Goal: Check status: Check status

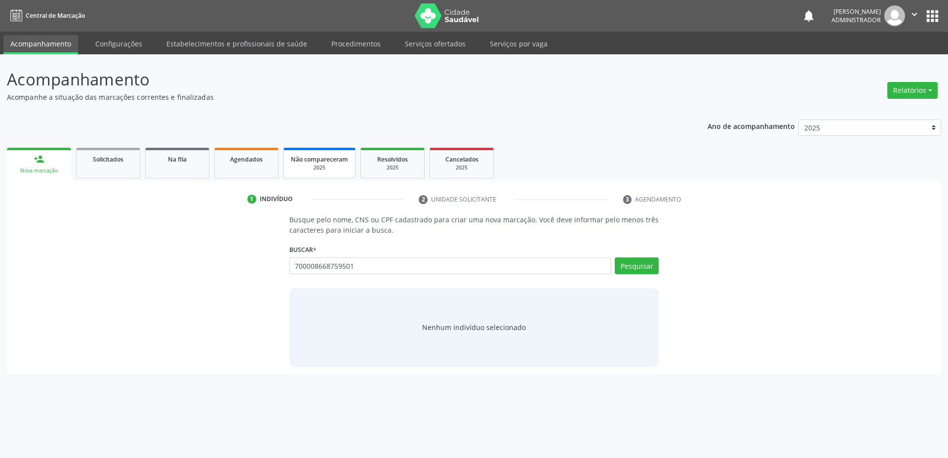
type input "700008668759501"
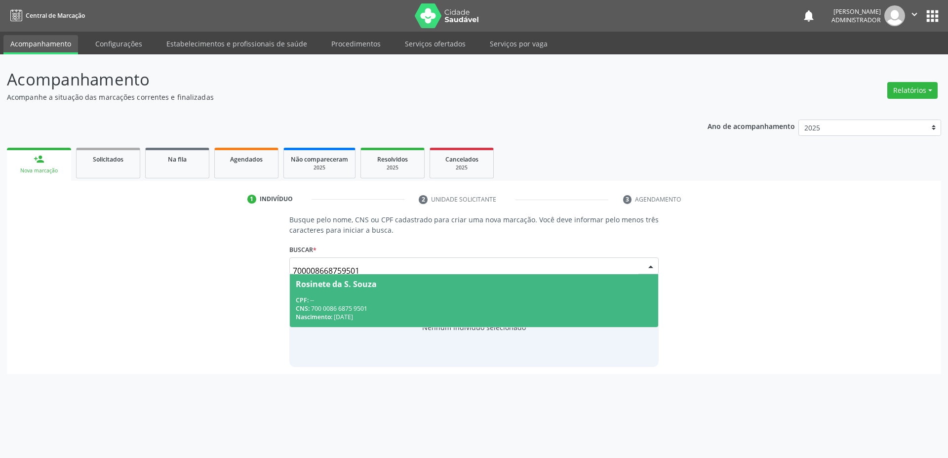
click at [488, 304] on div "CNS: 700 0086 6875 9501" at bounding box center [474, 308] width 357 height 8
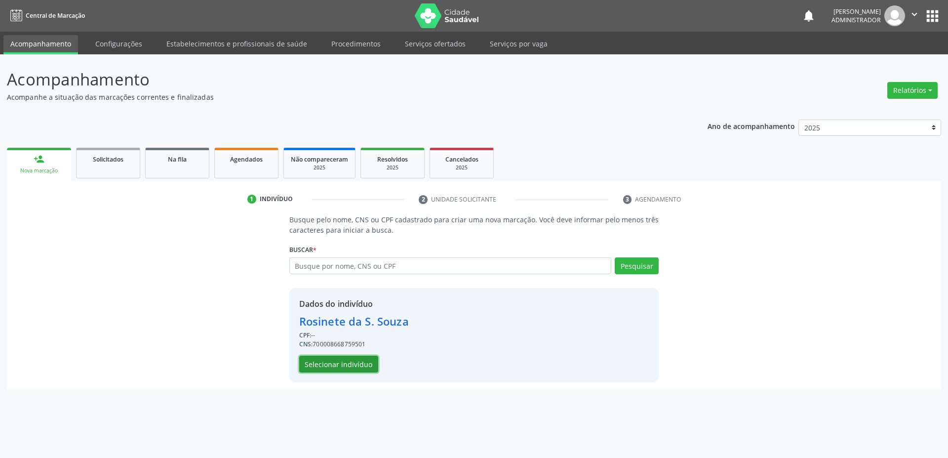
click at [344, 368] on button "Selecionar indivíduo" at bounding box center [338, 364] width 79 height 17
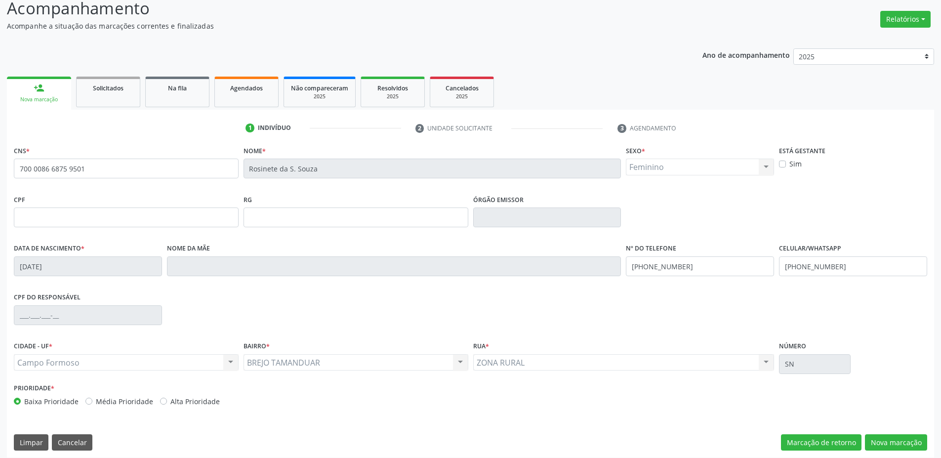
scroll to position [78, 0]
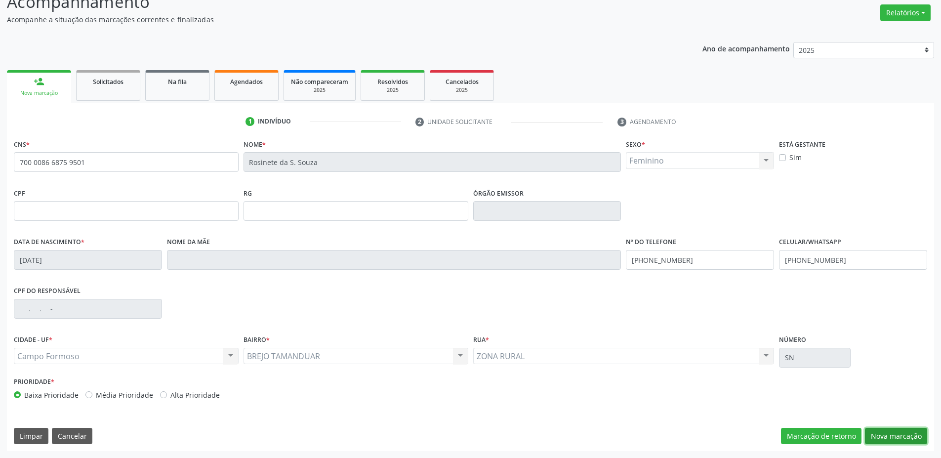
click at [890, 436] on button "Nova marcação" at bounding box center [896, 436] width 62 height 17
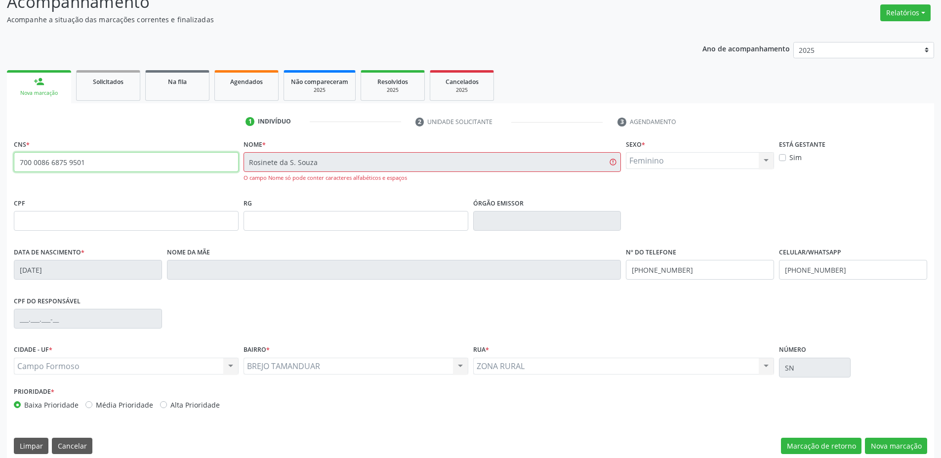
drag, startPoint x: 90, startPoint y: 164, endPoint x: 0, endPoint y: 160, distance: 90.0
click at [0, 160] on div "Acompanhamento Acompanhe a situação das marcações correntes e finalizadas Relat…" at bounding box center [470, 222] width 941 height 491
click at [107, 158] on input "700 0086 6875 9501" at bounding box center [126, 162] width 225 height 20
drag, startPoint x: 100, startPoint y: 163, endPoint x: 12, endPoint y: 152, distance: 89.2
click at [9, 155] on div "CNS * 700 0086 6875 9501 Nome * Rosinete da S. Souza O campo Nome só pode conte…" at bounding box center [470, 299] width 927 height 324
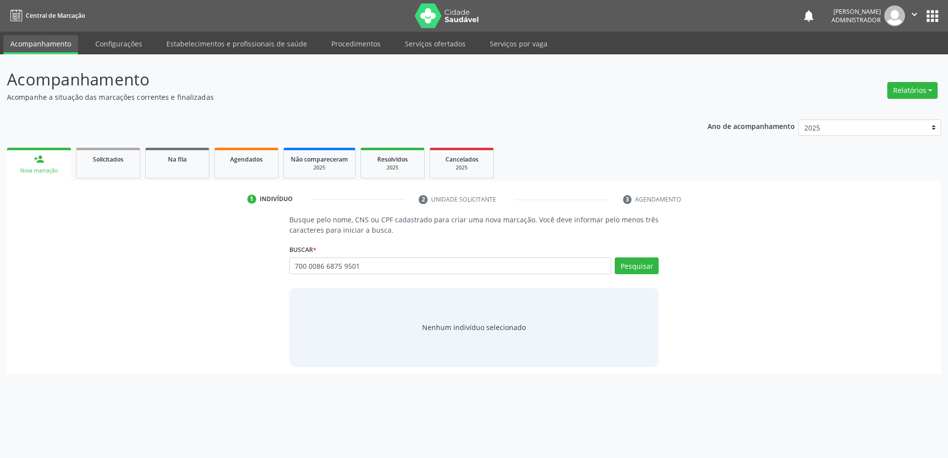
type input "700 0086 6875 9501"
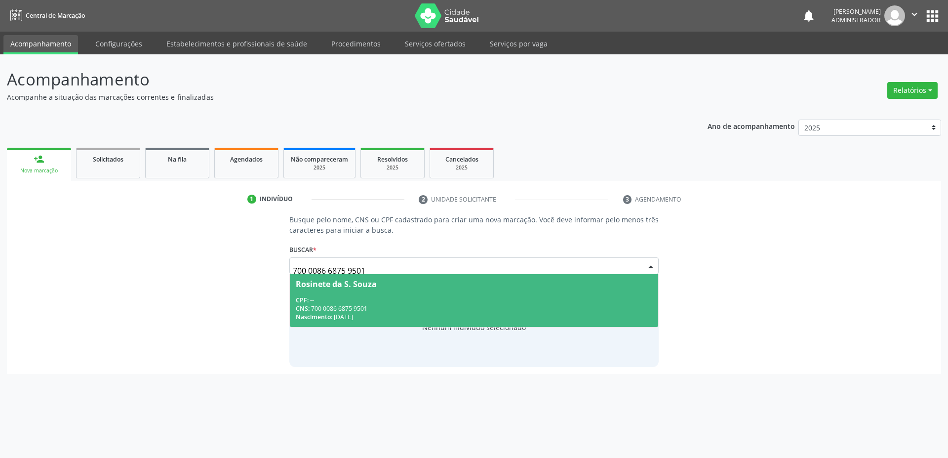
click at [368, 299] on div "CPF: --" at bounding box center [474, 300] width 357 height 8
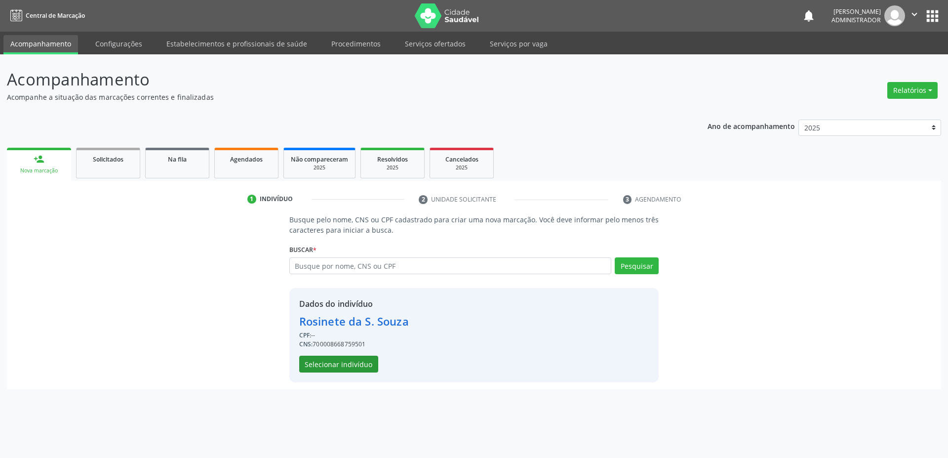
click at [342, 367] on button "Selecionar indivíduo" at bounding box center [338, 364] width 79 height 17
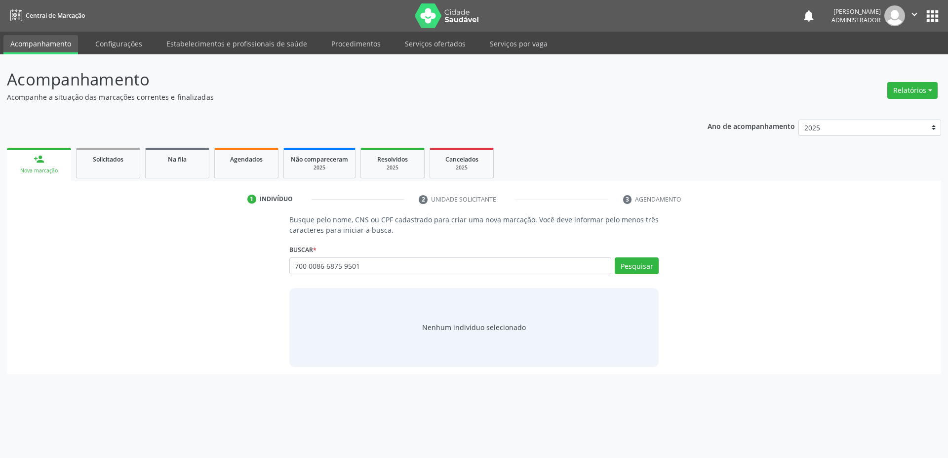
type input "700 0086 6875 9501"
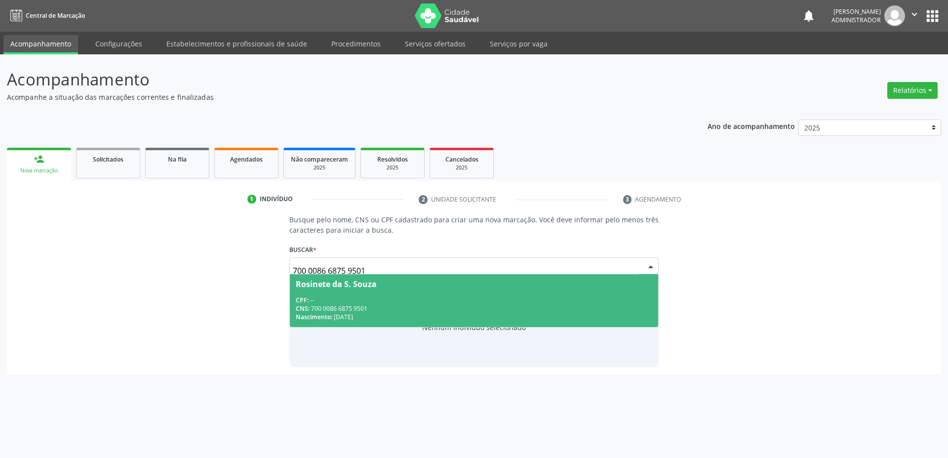
click at [345, 290] on span "Rosinete da S. Souza CPF: -- CNS: 700 0086 6875 9501 Nascimento: 21/06/1972" at bounding box center [474, 300] width 369 height 53
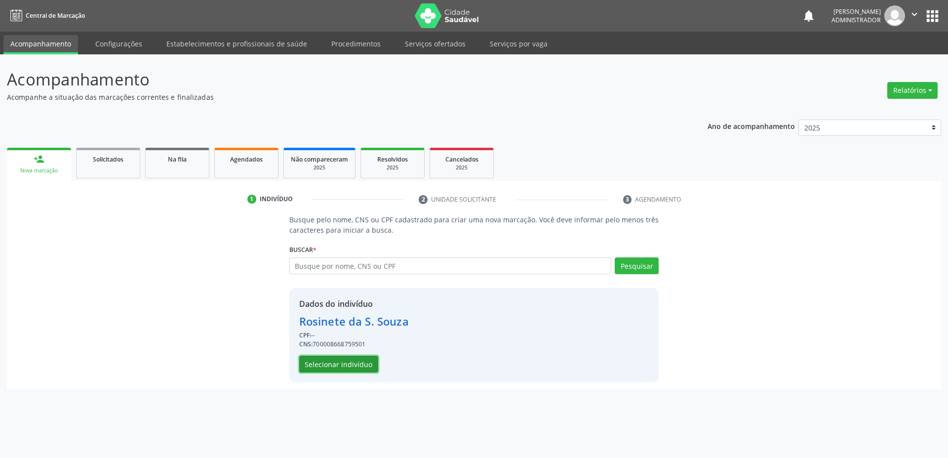
click at [344, 360] on button "Selecionar indivíduo" at bounding box center [338, 364] width 79 height 17
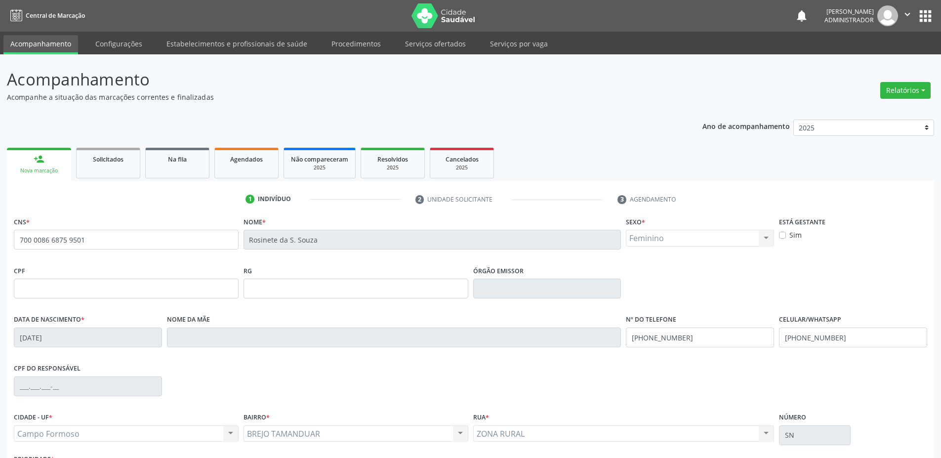
scroll to position [78, 0]
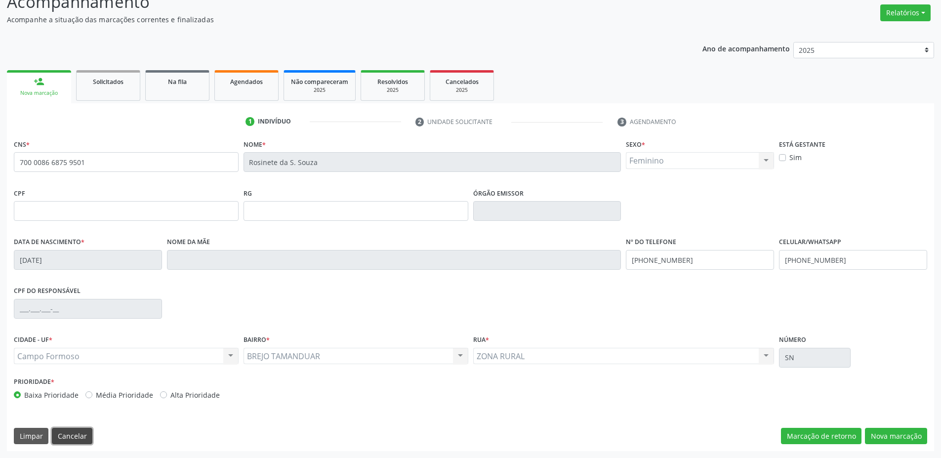
click at [62, 437] on button "Cancelar" at bounding box center [72, 436] width 40 height 17
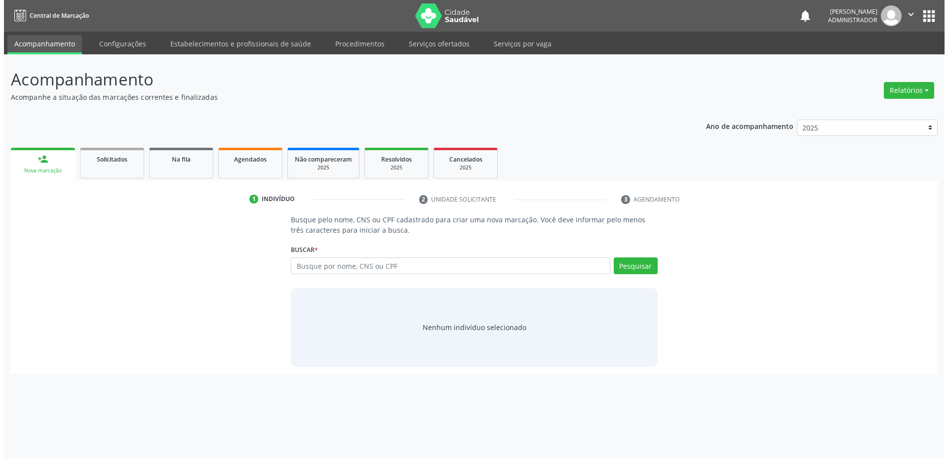
scroll to position [0, 0]
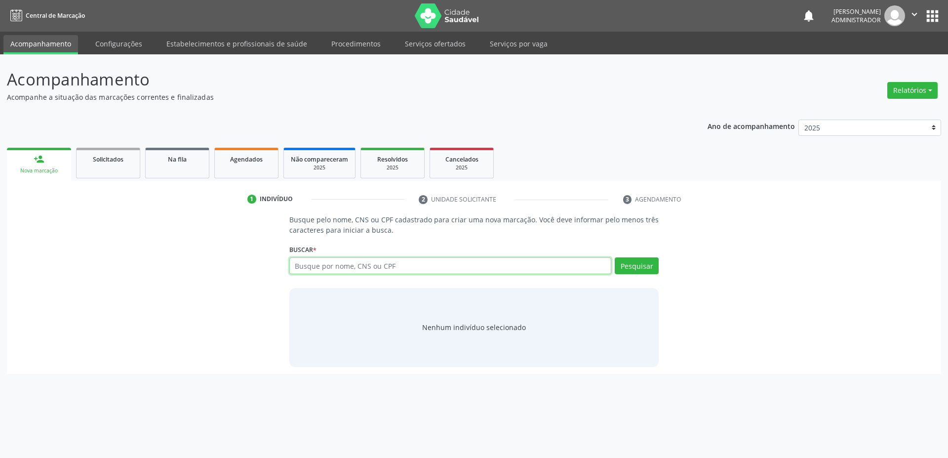
click at [352, 271] on input "text" at bounding box center [450, 265] width 322 height 17
type input "maria"
click at [329, 266] on input "maria" at bounding box center [450, 265] width 322 height 17
paste input "700008668759501"
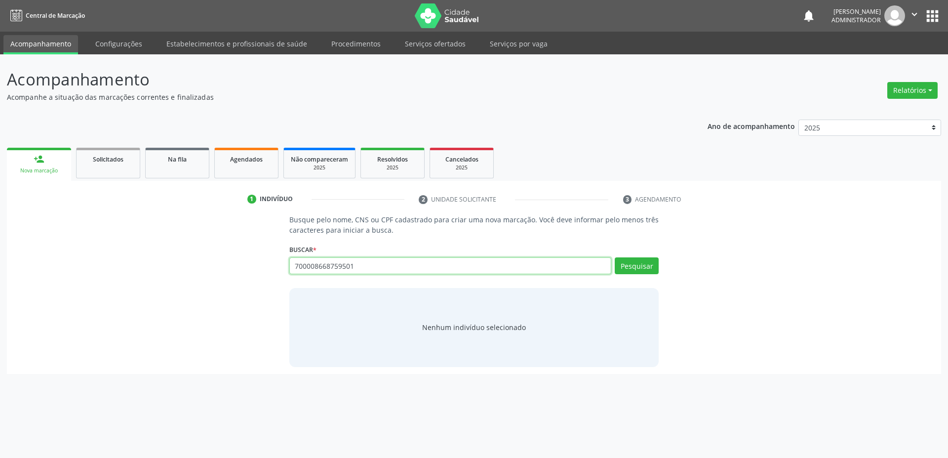
type input "700008668759501"
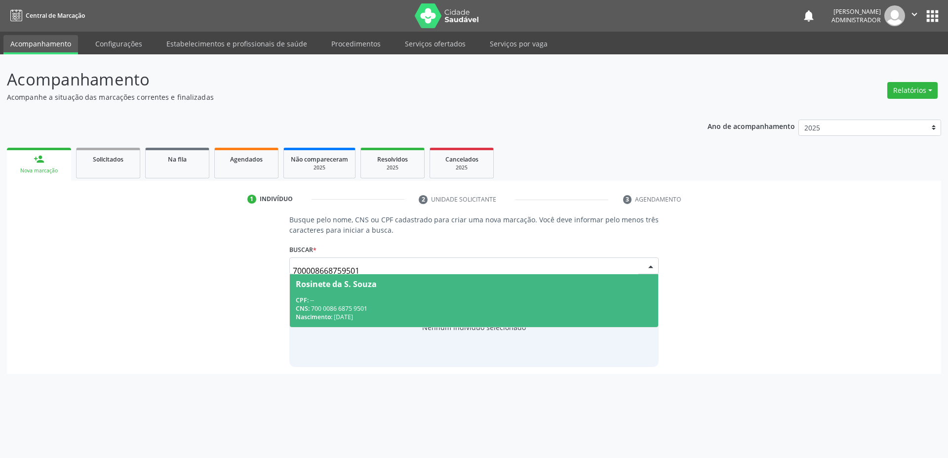
click at [347, 299] on div "CPF: --" at bounding box center [474, 300] width 357 height 8
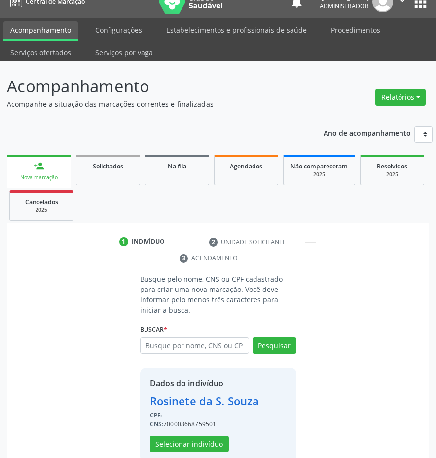
scroll to position [21, 0]
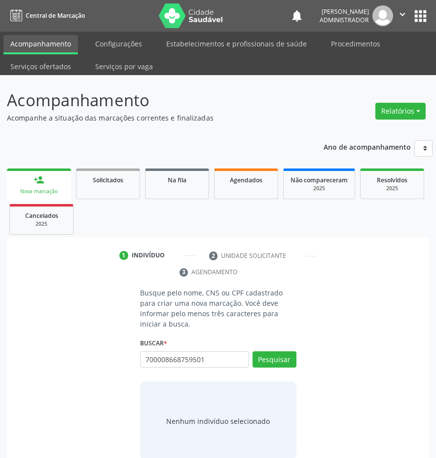
type input "700008668759501"
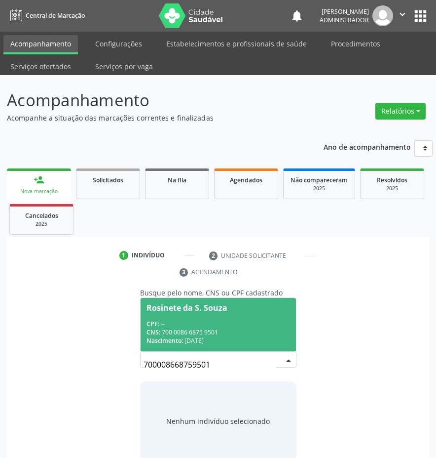
click at [199, 319] on div "CPF: --" at bounding box center [219, 323] width 144 height 8
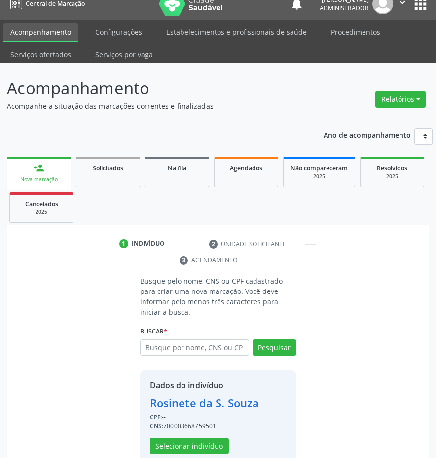
scroll to position [21, 0]
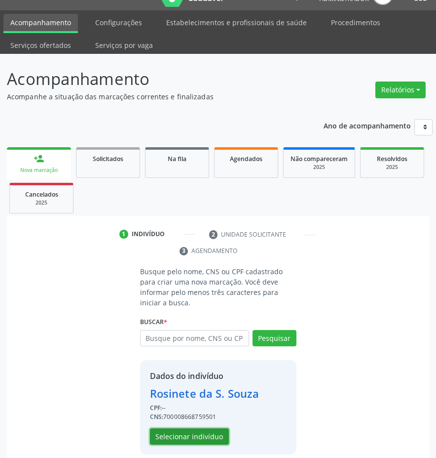
click at [211, 428] on button "Selecionar indivíduo" at bounding box center [189, 436] width 79 height 17
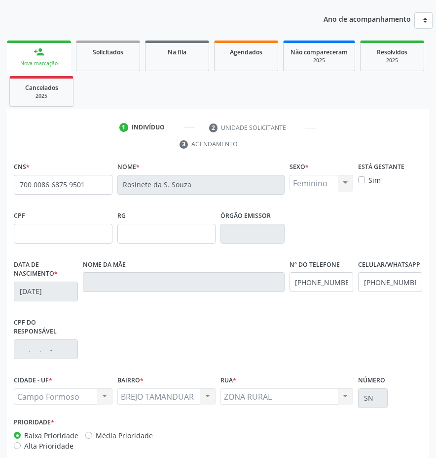
scroll to position [179, 0]
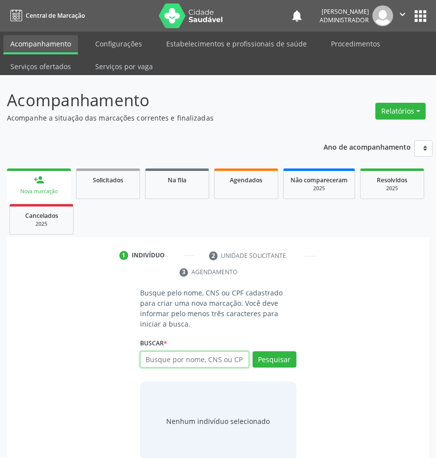
paste input "[PERSON_NAME]"
type input "[PERSON_NAME]"
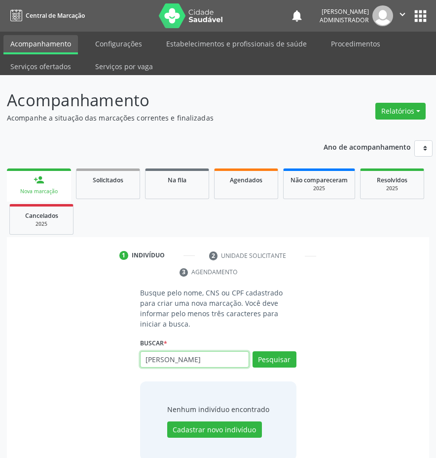
click at [189, 351] on input "[PERSON_NAME]" at bounding box center [194, 359] width 109 height 17
type input "Rosinete da S. Souza"
click at [282, 356] on button "Pesquisar" at bounding box center [275, 359] width 44 height 17
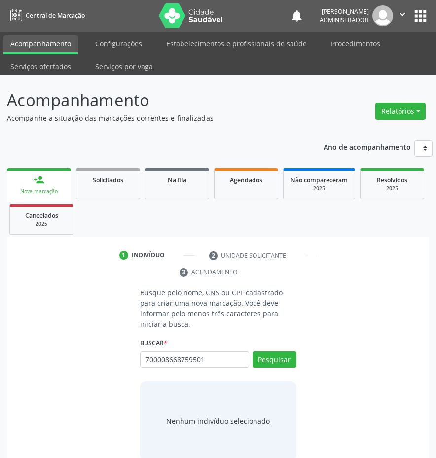
type input "700008668759501"
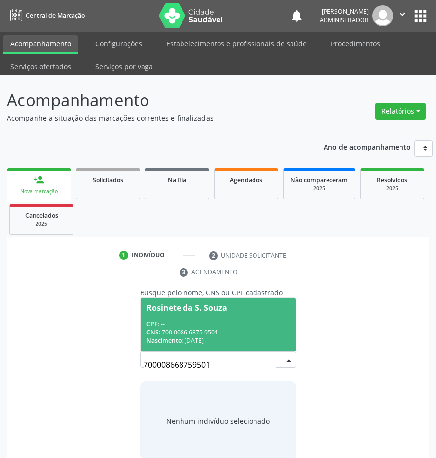
click at [188, 307] on span "Rosinete da S. Souza CPF: -- CNS: 700 0086 6875 9501 Nascimento: [DATE]" at bounding box center [219, 324] width 156 height 53
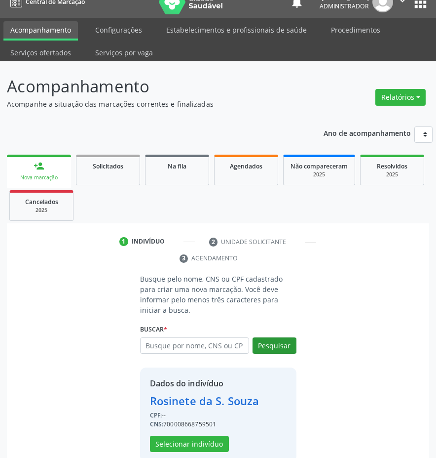
scroll to position [21, 0]
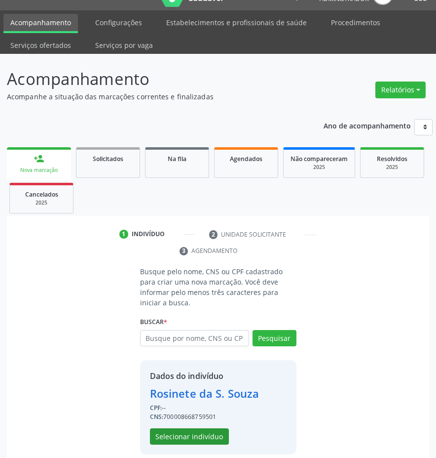
click at [207, 431] on button "Selecionar indivíduo" at bounding box center [189, 436] width 79 height 17
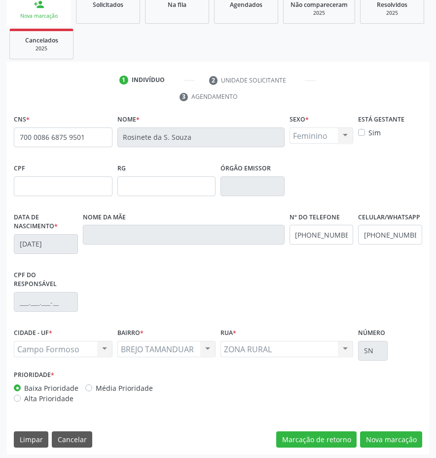
scroll to position [179, 0]
